Goal: Task Accomplishment & Management: Use online tool/utility

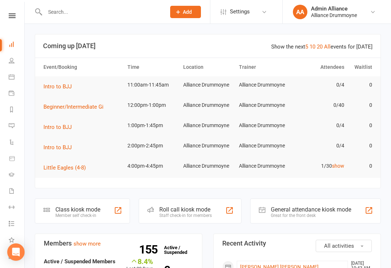
click at [91, 209] on div "Class kiosk mode" at bounding box center [77, 209] width 45 height 7
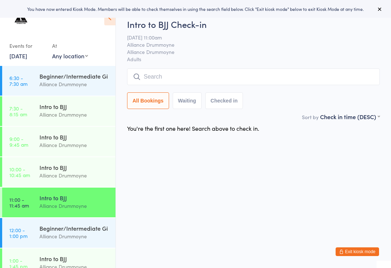
click at [26, 234] on time "12:00 - 1:00 pm" at bounding box center [18, 233] width 18 height 12
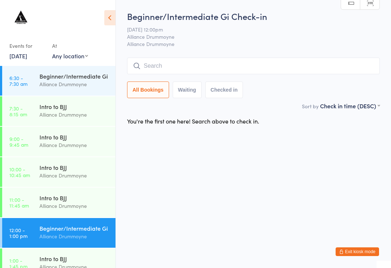
click at [213, 64] on input "search" at bounding box center [253, 65] width 252 height 17
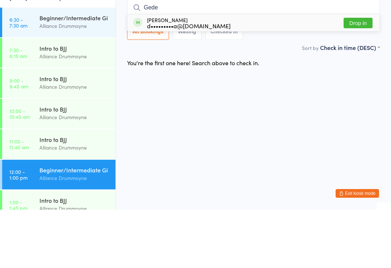
type input "Gede"
click at [366, 76] on button "Drop in" at bounding box center [357, 81] width 29 height 10
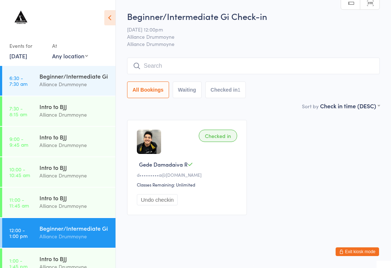
click at [227, 69] on input "search" at bounding box center [253, 65] width 252 height 17
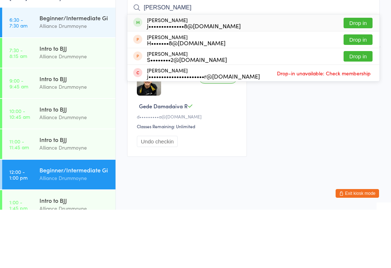
scroll to position [7, 0]
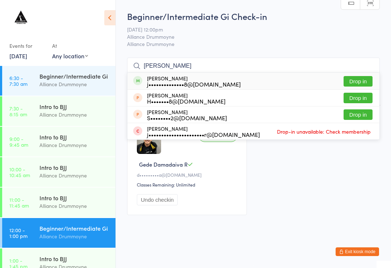
type input "Jade"
click at [355, 76] on button "Drop in" at bounding box center [357, 81] width 29 height 10
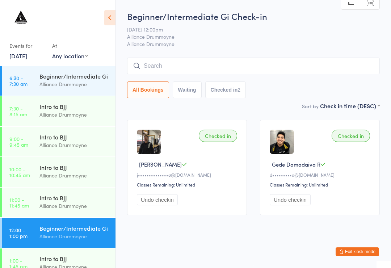
click at [287, 58] on input "search" at bounding box center [253, 65] width 252 height 17
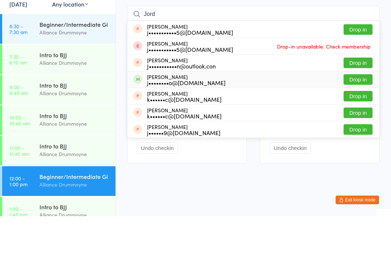
type input "Jord"
click at [212, 123] on div "Jordan Choo j••••••••o@yahoo.com Drop in" at bounding box center [253, 131] width 252 height 16
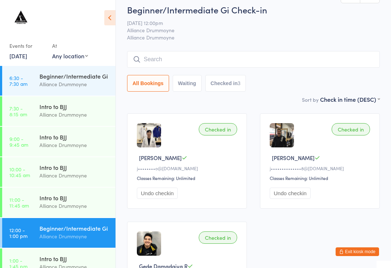
scroll to position [0, 0]
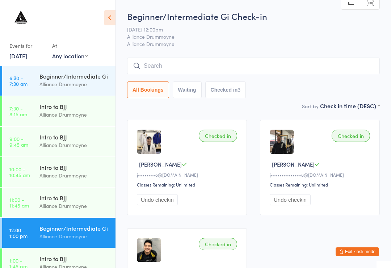
click at [190, 74] on input "search" at bounding box center [253, 65] width 252 height 17
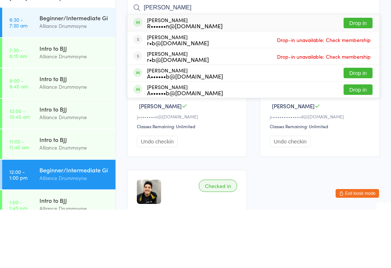
type input "Wen"
click at [357, 76] on button "Drop in" at bounding box center [357, 81] width 29 height 10
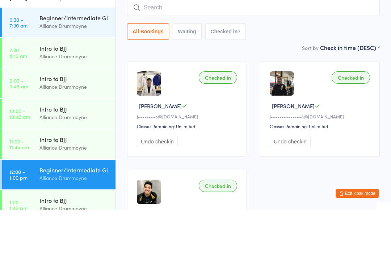
scroll to position [58, 0]
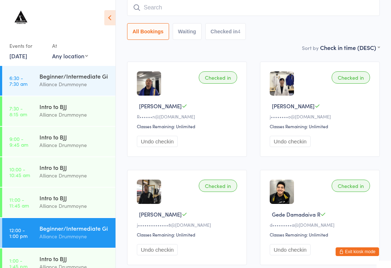
click at [210, 4] on input "search" at bounding box center [253, 7] width 252 height 17
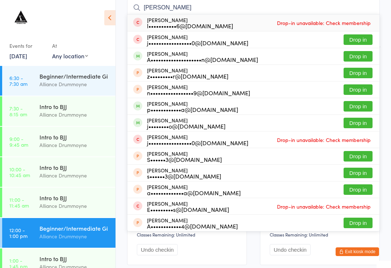
type input "Alexander"
click at [361, 55] on button "Drop in" at bounding box center [357, 56] width 29 height 10
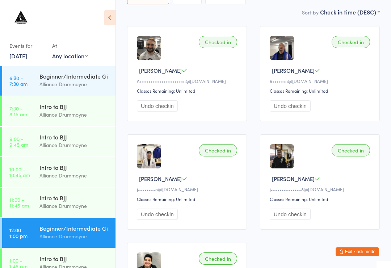
scroll to position [0, 0]
